Goal: Check status: Check status

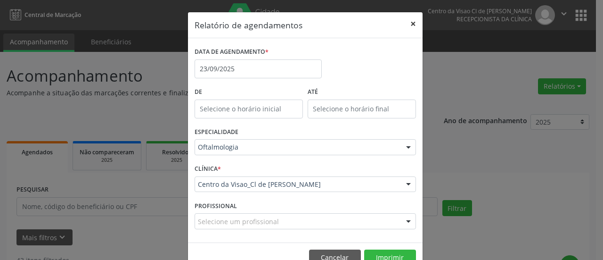
click at [406, 21] on button "×" at bounding box center [413, 23] width 19 height 23
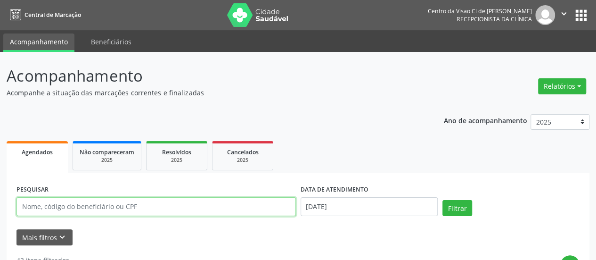
click at [115, 207] on input "text" at bounding box center [155, 206] width 279 height 19
type input "[PERSON_NAME]"
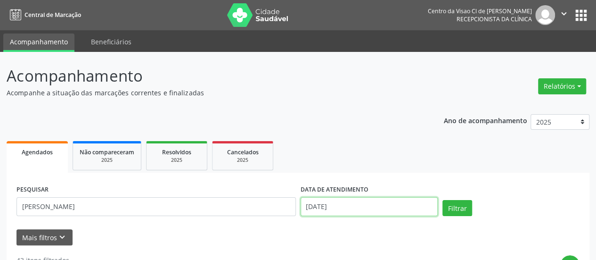
click at [374, 209] on input "[DATE]" at bounding box center [369, 206] width 137 height 19
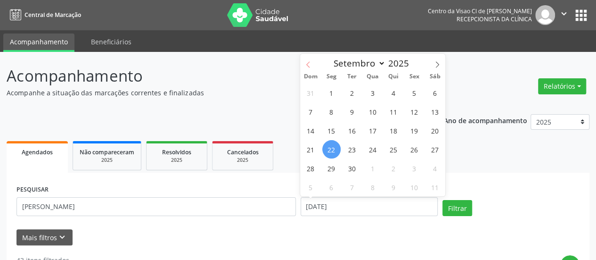
click at [311, 61] on span at bounding box center [308, 62] width 16 height 16
select select "7"
click at [415, 88] on span "1" at bounding box center [414, 92] width 18 height 18
type input "[DATE]"
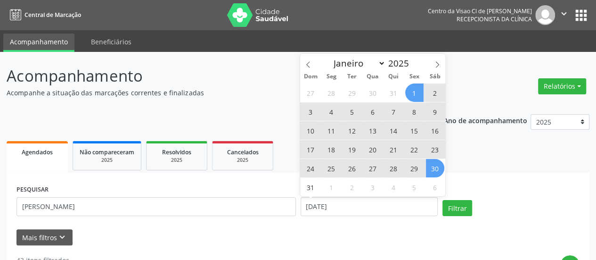
click at [435, 167] on span "30" at bounding box center [435, 168] width 18 height 18
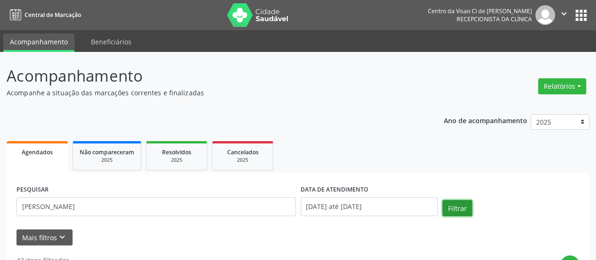
click at [464, 203] on button "Filtrar" at bounding box center [457, 208] width 30 height 16
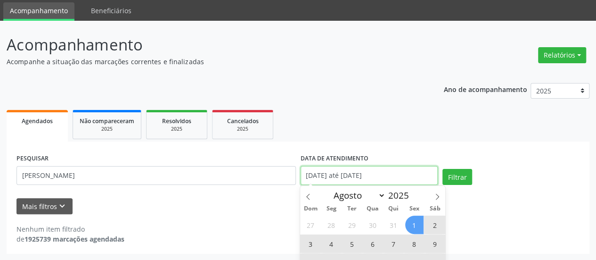
scroll to position [61, 0]
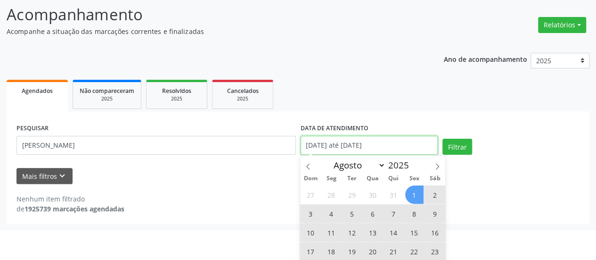
click at [413, 174] on body "Central de Marcação Centro da Visao Cl de [PERSON_NAME] Recepcionista da clínic…" at bounding box center [298, 69] width 596 height 260
click at [439, 163] on span at bounding box center [437, 163] width 16 height 16
select select "8"
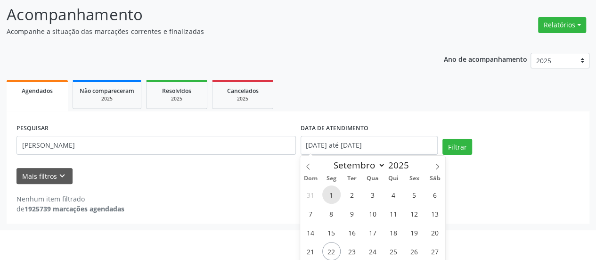
click at [331, 194] on span "1" at bounding box center [331, 194] width 18 height 18
type input "[DATE]"
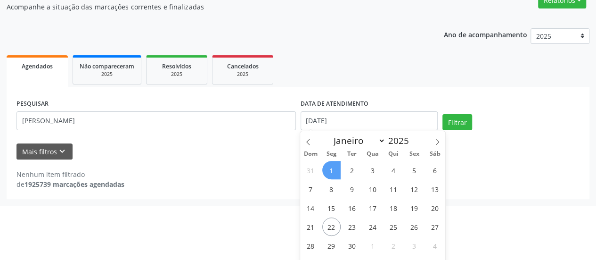
scroll to position [99, 0]
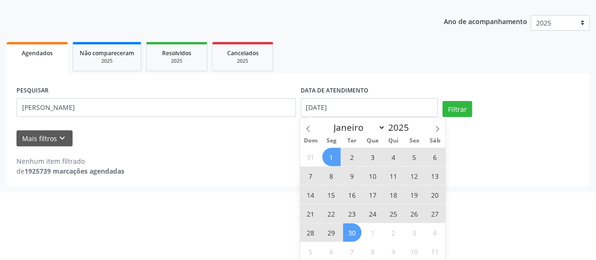
click at [356, 228] on span "30" at bounding box center [352, 232] width 18 height 18
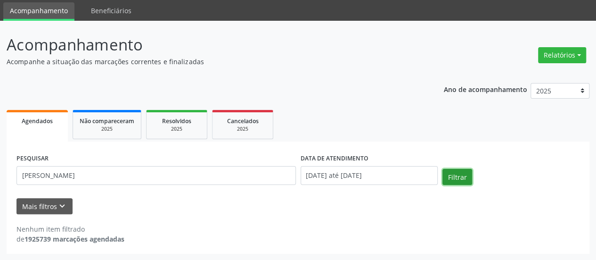
click at [458, 179] on button "Filtrar" at bounding box center [457, 177] width 30 height 16
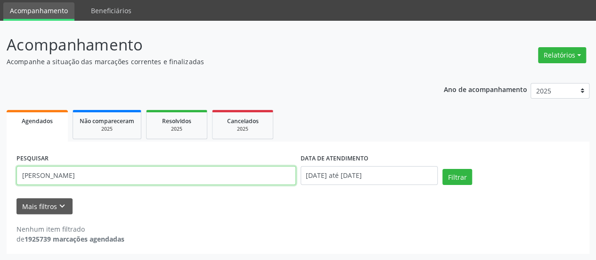
click at [220, 171] on input "[PERSON_NAME]" at bounding box center [155, 175] width 279 height 19
drag, startPoint x: 220, startPoint y: 171, endPoint x: 0, endPoint y: 132, distance: 223.4
click at [0, 132] on div "Acompanhamento Acompanhe a situação das marcações correntes e finalizadas Relat…" at bounding box center [298, 140] width 596 height 239
type input "[PERSON_NAME]"
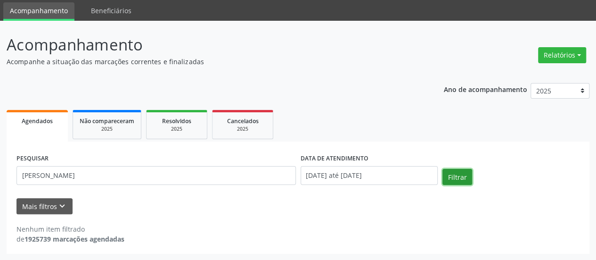
click at [462, 183] on button "Filtrar" at bounding box center [457, 177] width 30 height 16
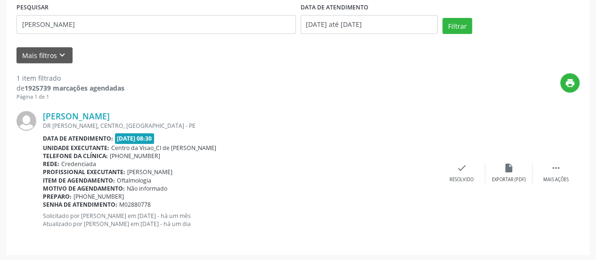
scroll to position [182, 0]
